Goal: Find specific page/section: Find specific page/section

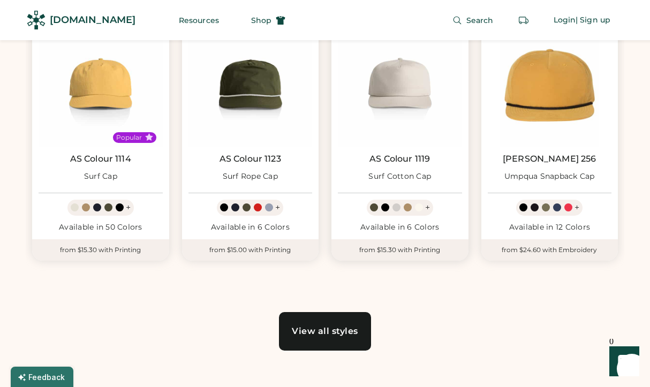
scroll to position [572, 0]
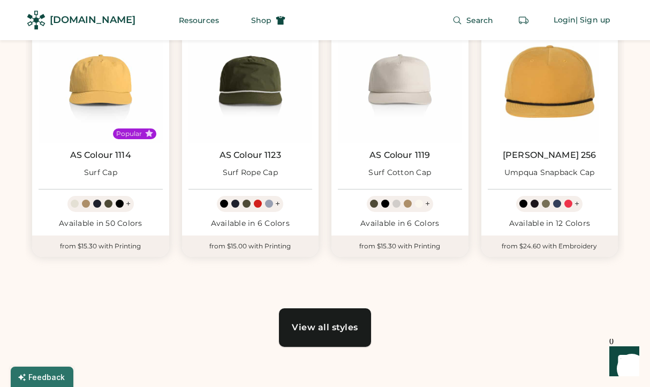
click at [327, 333] on link "View all styles" at bounding box center [325, 328] width 92 height 39
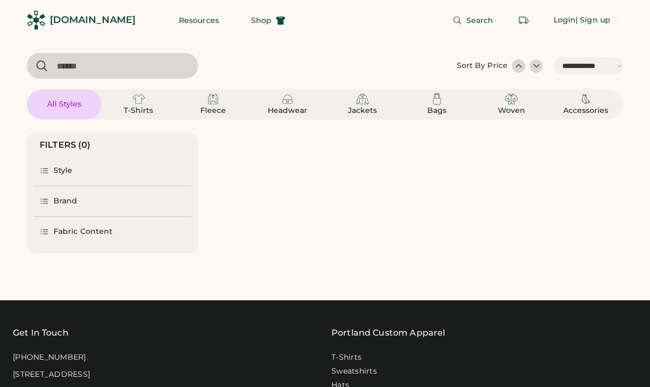
select select "*****"
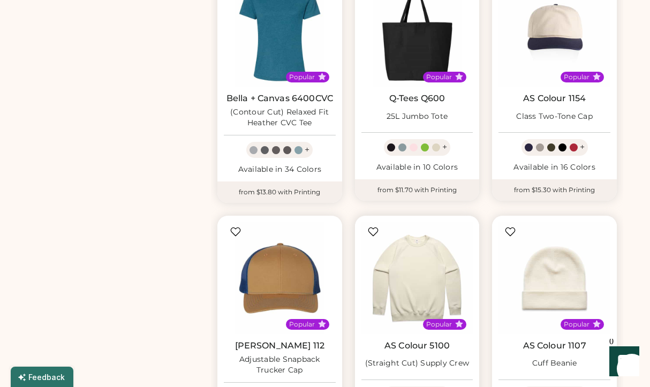
scroll to position [959, 0]
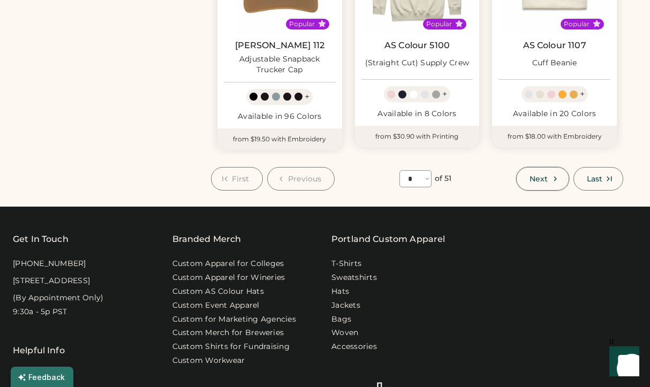
click at [557, 182] on icon at bounding box center [556, 179] width 10 height 10
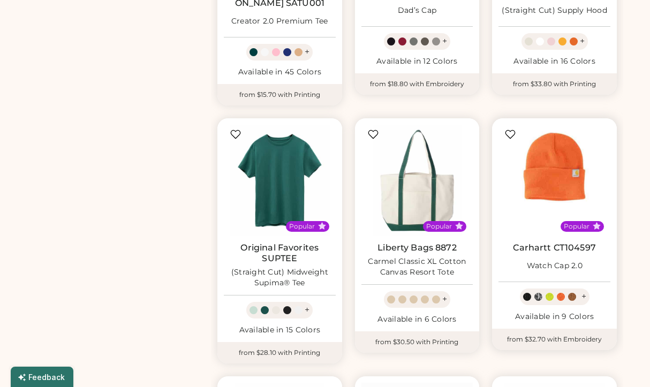
scroll to position [895, 0]
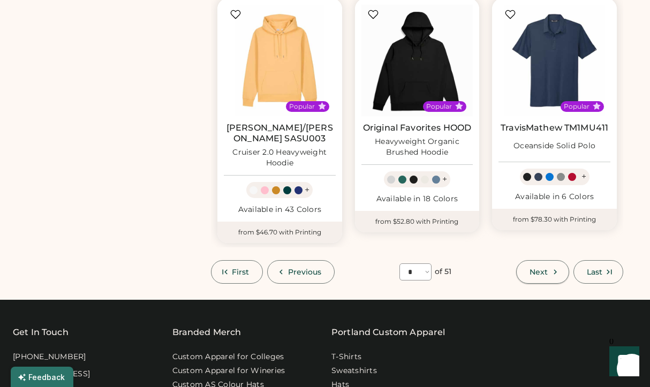
click at [549, 260] on button "Next" at bounding box center [542, 272] width 53 height 24
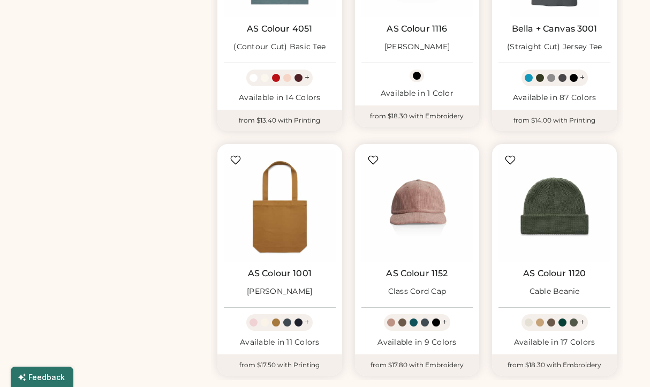
scroll to position [897, 0]
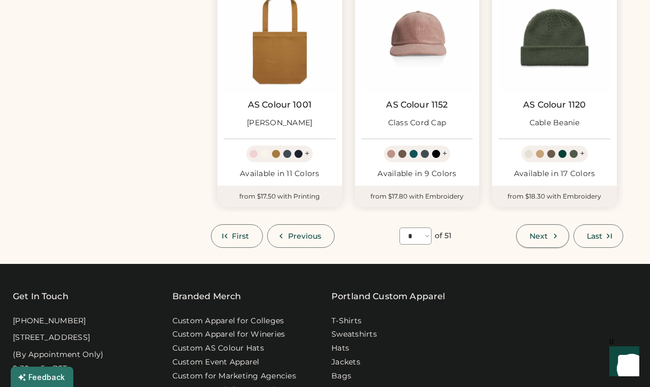
click at [540, 238] on span "Next" at bounding box center [539, 237] width 18 height 8
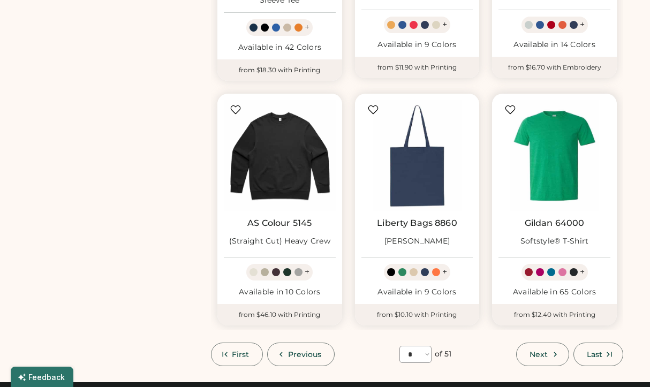
scroll to position [834, 0]
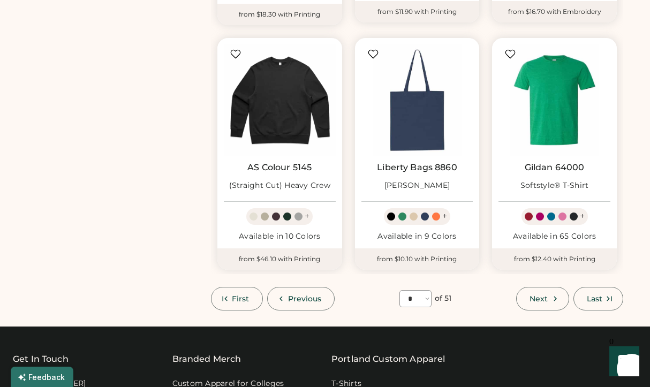
click at [537, 295] on span "Next" at bounding box center [539, 299] width 18 height 8
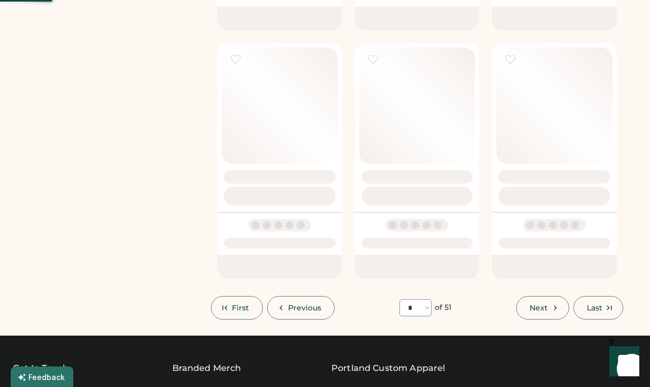
select select "*"
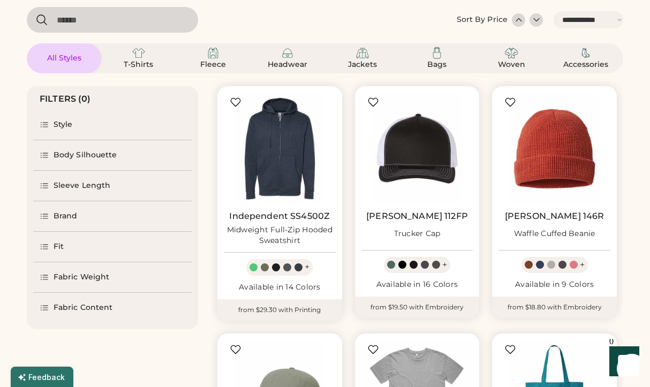
scroll to position [41, 0]
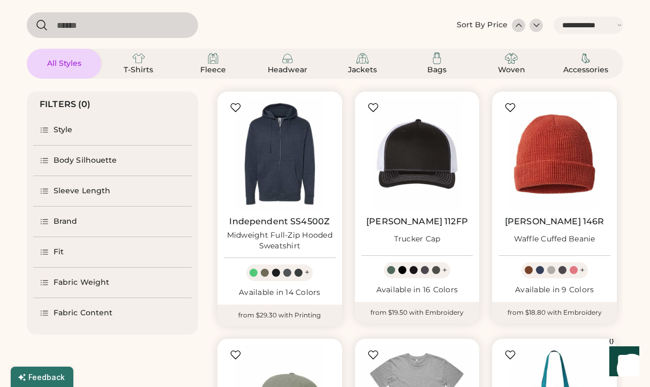
click at [71, 136] on div "Style" at bounding box center [112, 130] width 159 height 30
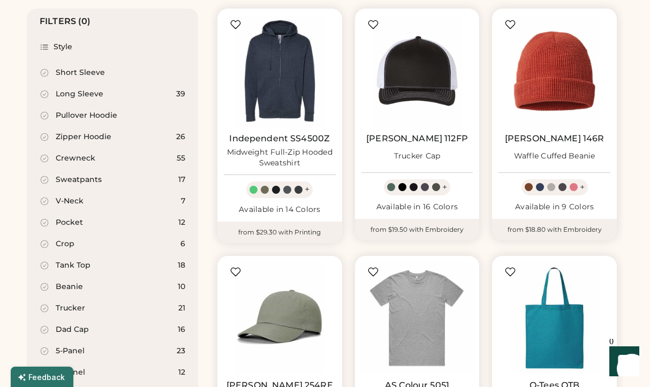
scroll to position [0, 0]
